Goal: Use online tool/utility

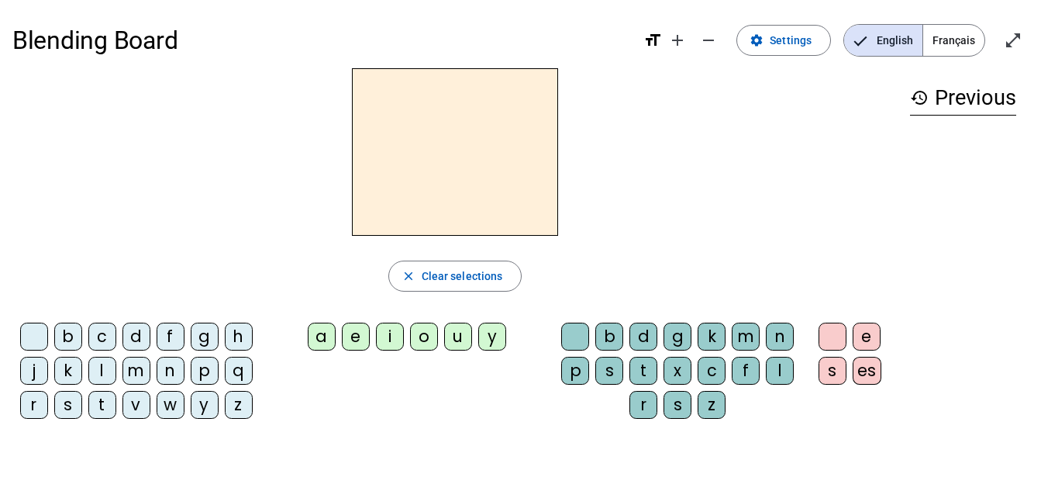
click at [73, 334] on div "b" at bounding box center [68, 336] width 28 height 28
click at [431, 343] on div "o" at bounding box center [424, 336] width 28 height 28
click at [780, 367] on div "l" at bounding box center [780, 371] width 28 height 28
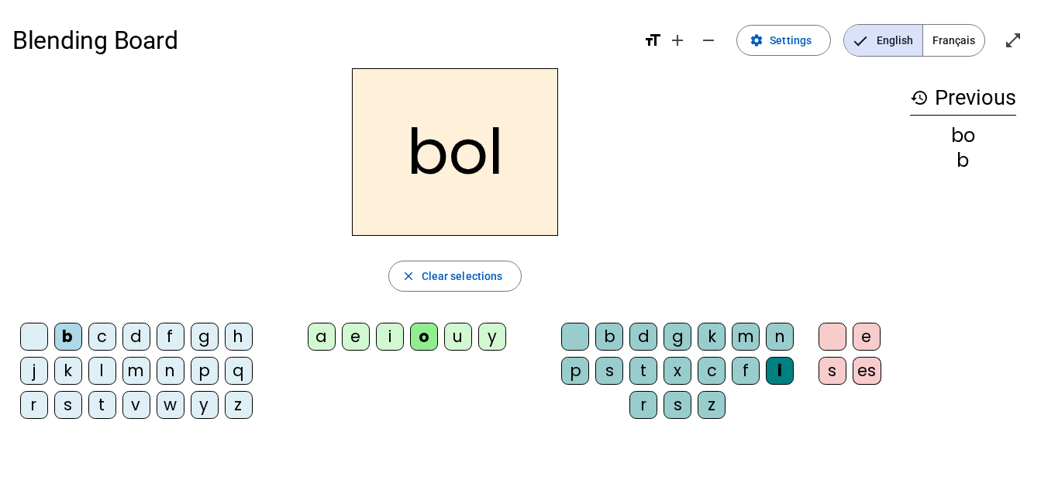
click at [714, 250] on div "bol close Clear selections b c d f g h j k l m n p q r s t v w y z a e i o u y …" at bounding box center [454, 249] width 885 height 363
click at [477, 280] on span "Clear selections" at bounding box center [462, 276] width 81 height 19
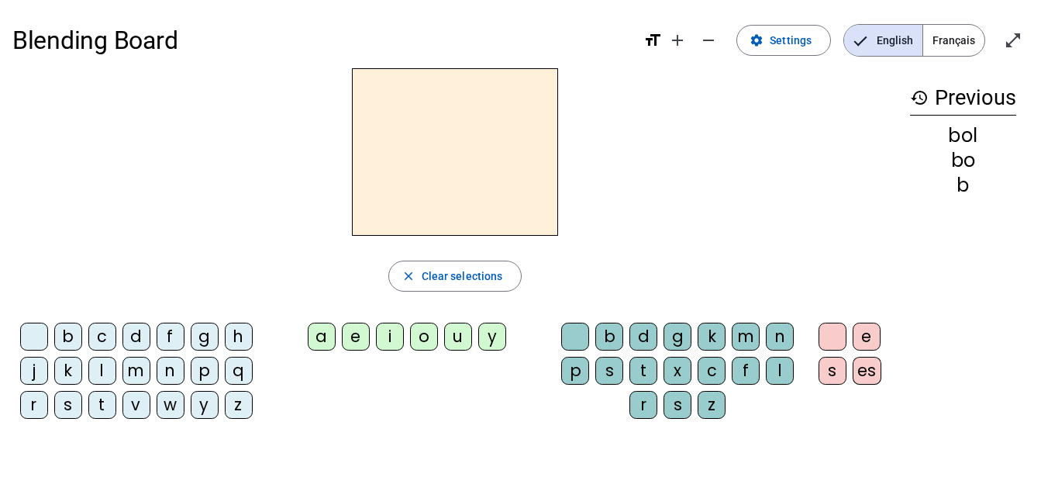
click at [100, 335] on div "c" at bounding box center [102, 336] width 28 height 28
click at [422, 339] on div "o" at bounding box center [424, 336] width 28 height 28
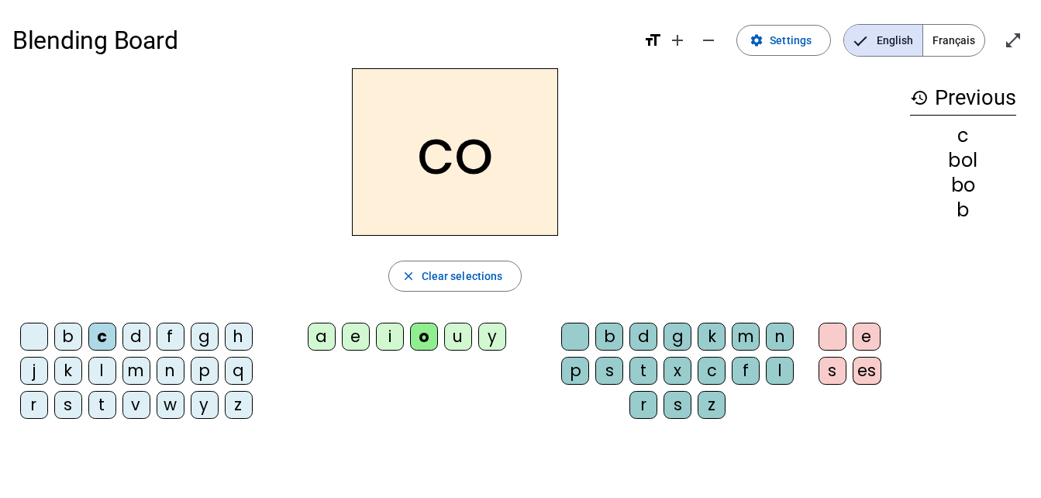
click at [777, 375] on div "l" at bounding box center [780, 371] width 28 height 28
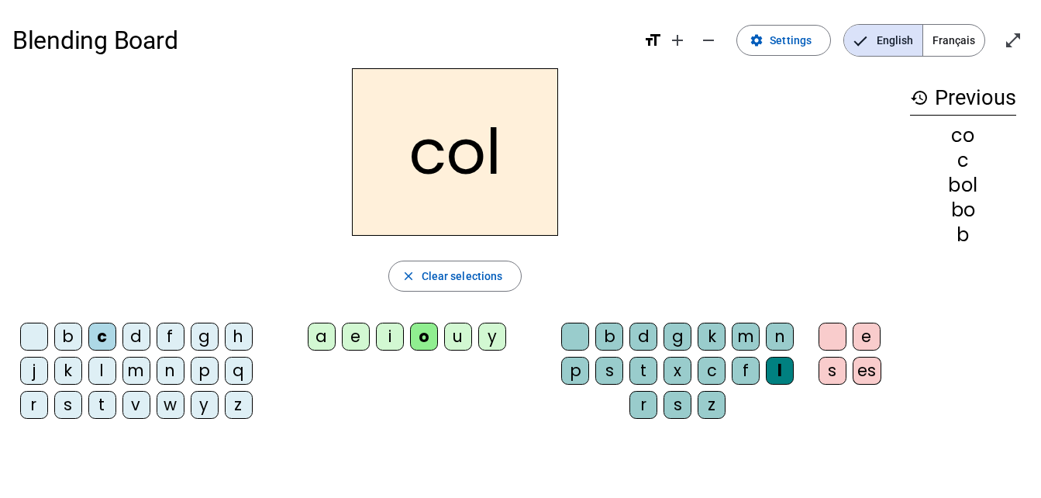
click at [961, 313] on div "history Previous co c bol bo b" at bounding box center [963, 237] width 131 height 338
click at [468, 276] on span "Clear selections" at bounding box center [462, 276] width 81 height 19
